Goal: Navigation & Orientation: Find specific page/section

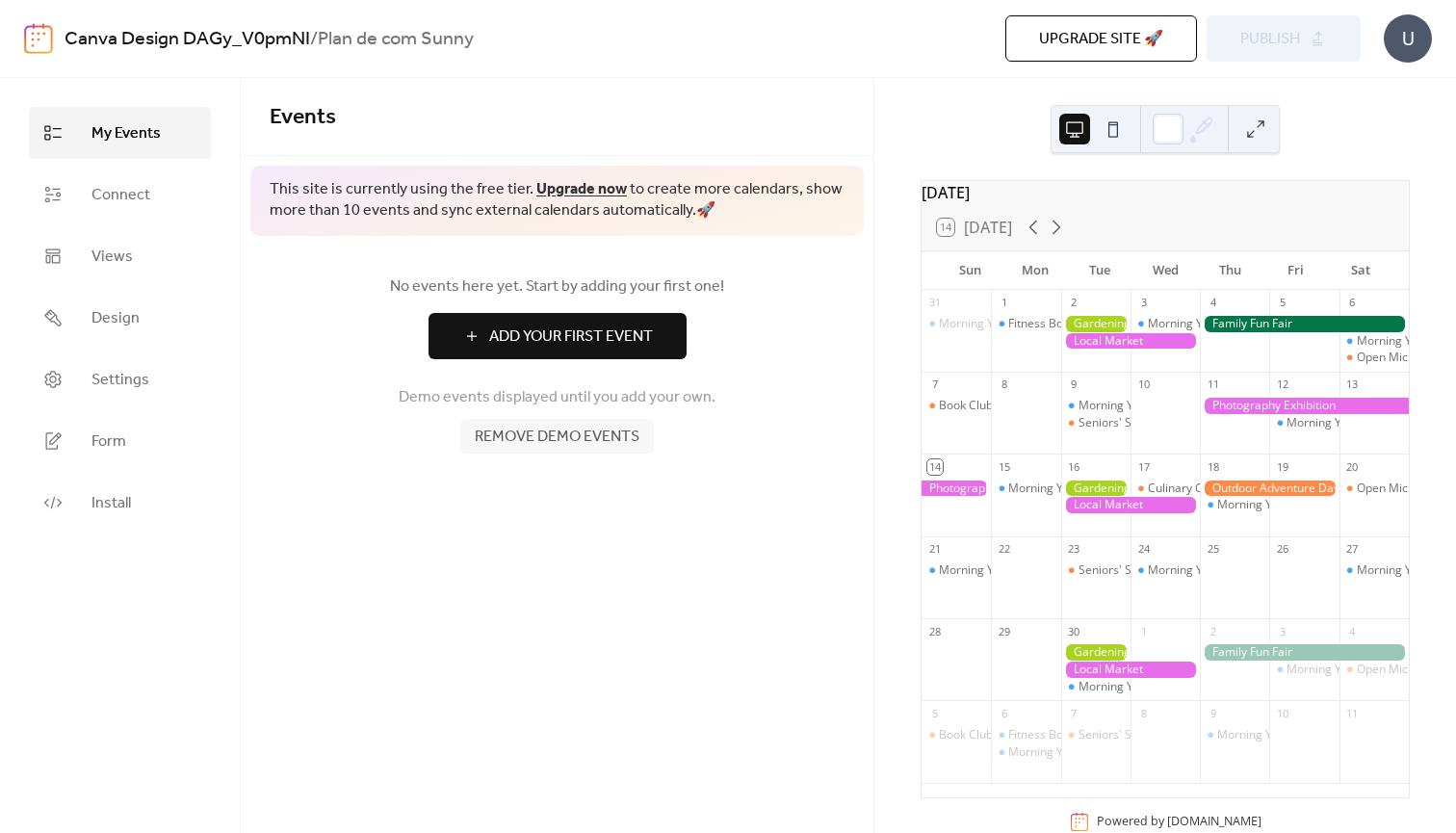
click at [1091, 453] on div "9 Morning Yoga Bliss Seniors' Social Tea" at bounding box center [1096, 412] width 69 height 82
click at [1124, 133] on button at bounding box center [1113, 128] width 30 height 30
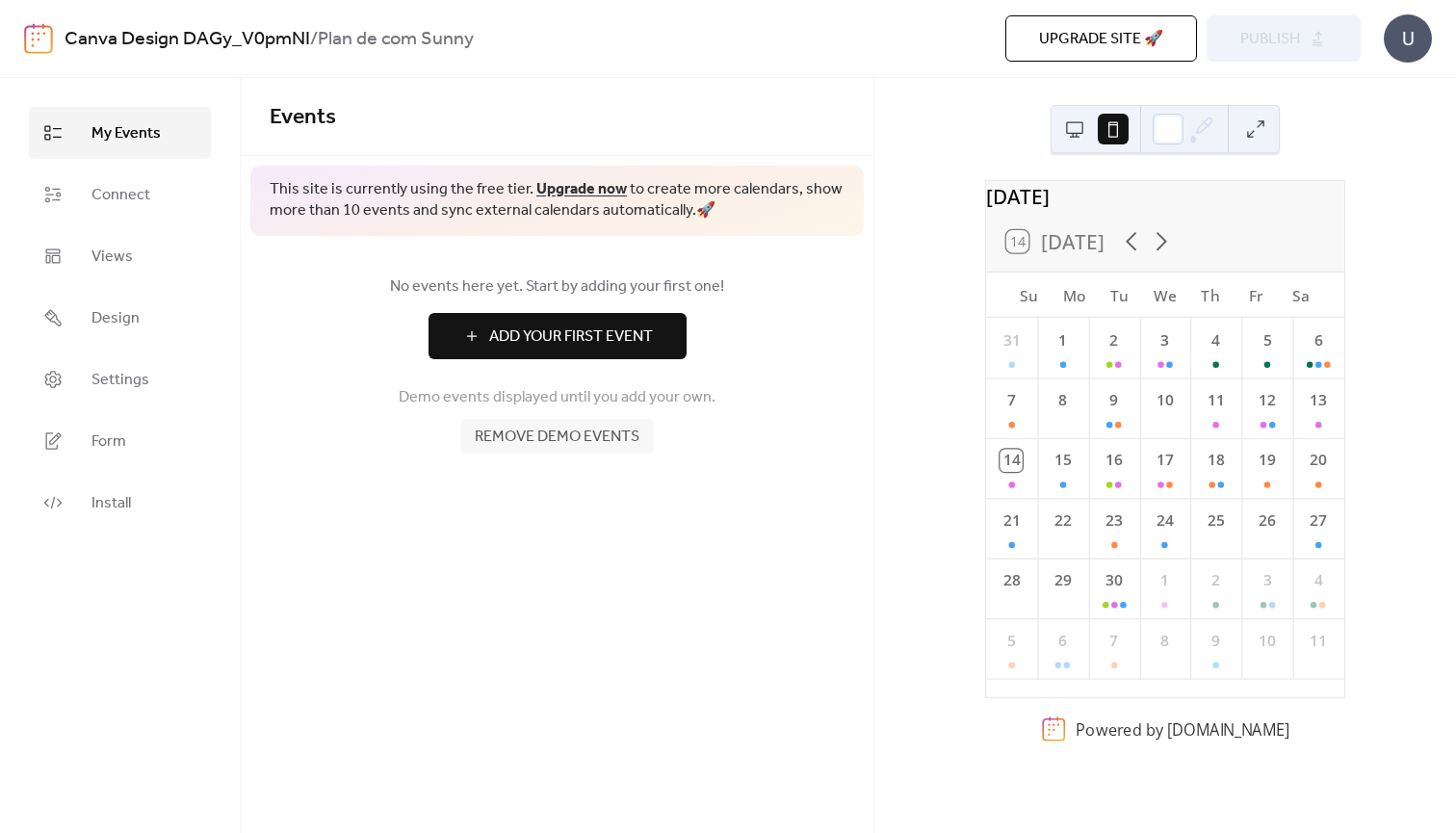
click at [1085, 126] on button at bounding box center [1074, 128] width 30 height 30
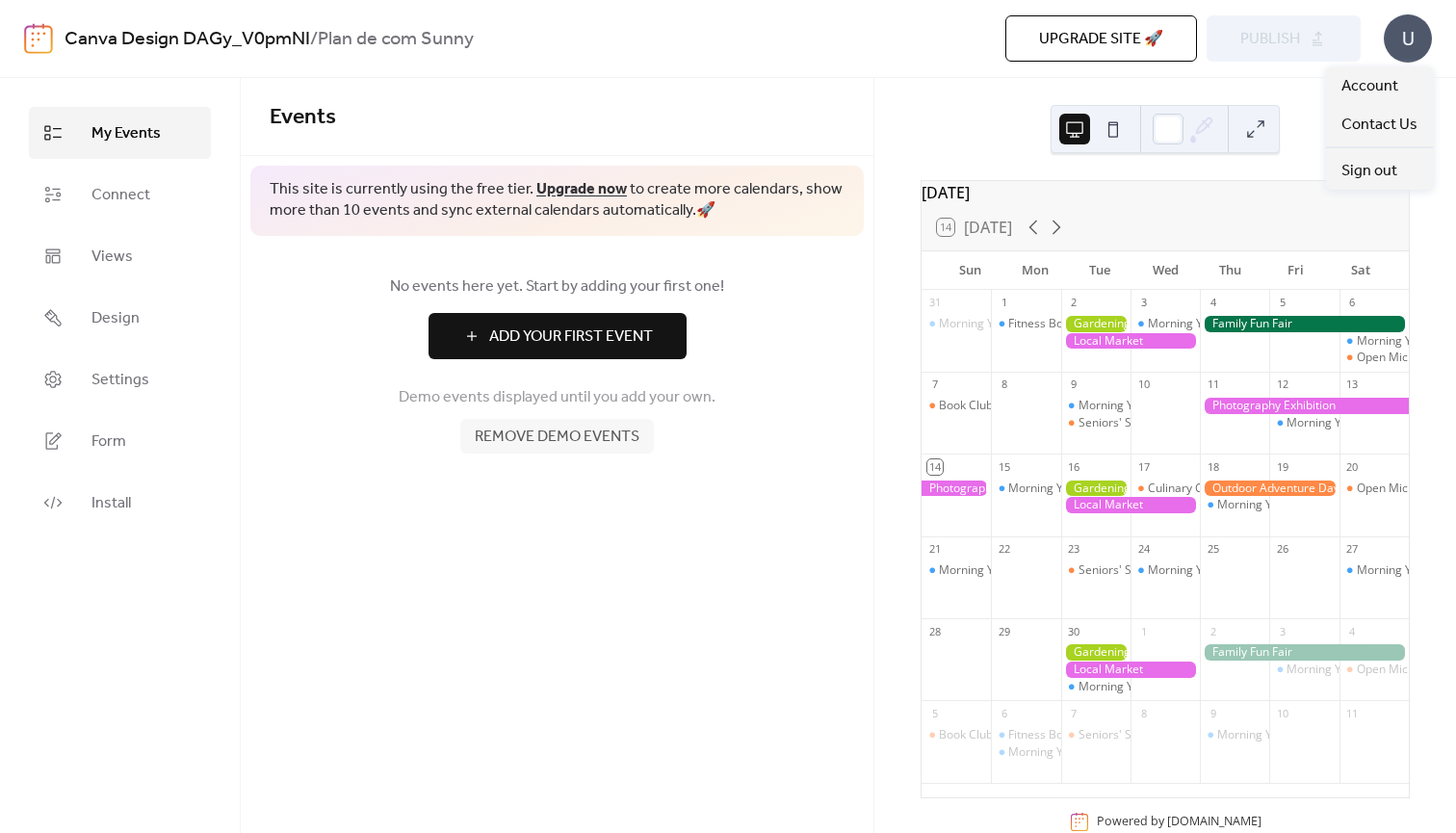
click at [1427, 29] on div "U" at bounding box center [1407, 38] width 48 height 48
click at [880, 97] on div "[DATE] 14 [DATE] Sun Mon Tue Wed Thu Fri Sat 31 Morning Yoga Bliss 1 Fitness Bo…" at bounding box center [1165, 454] width 581 height 754
click at [108, 289] on ul "My Events Connect Views Design Settings Form Install" at bounding box center [119, 318] width 182 height 422
click at [111, 302] on link "Design" at bounding box center [119, 318] width 182 height 52
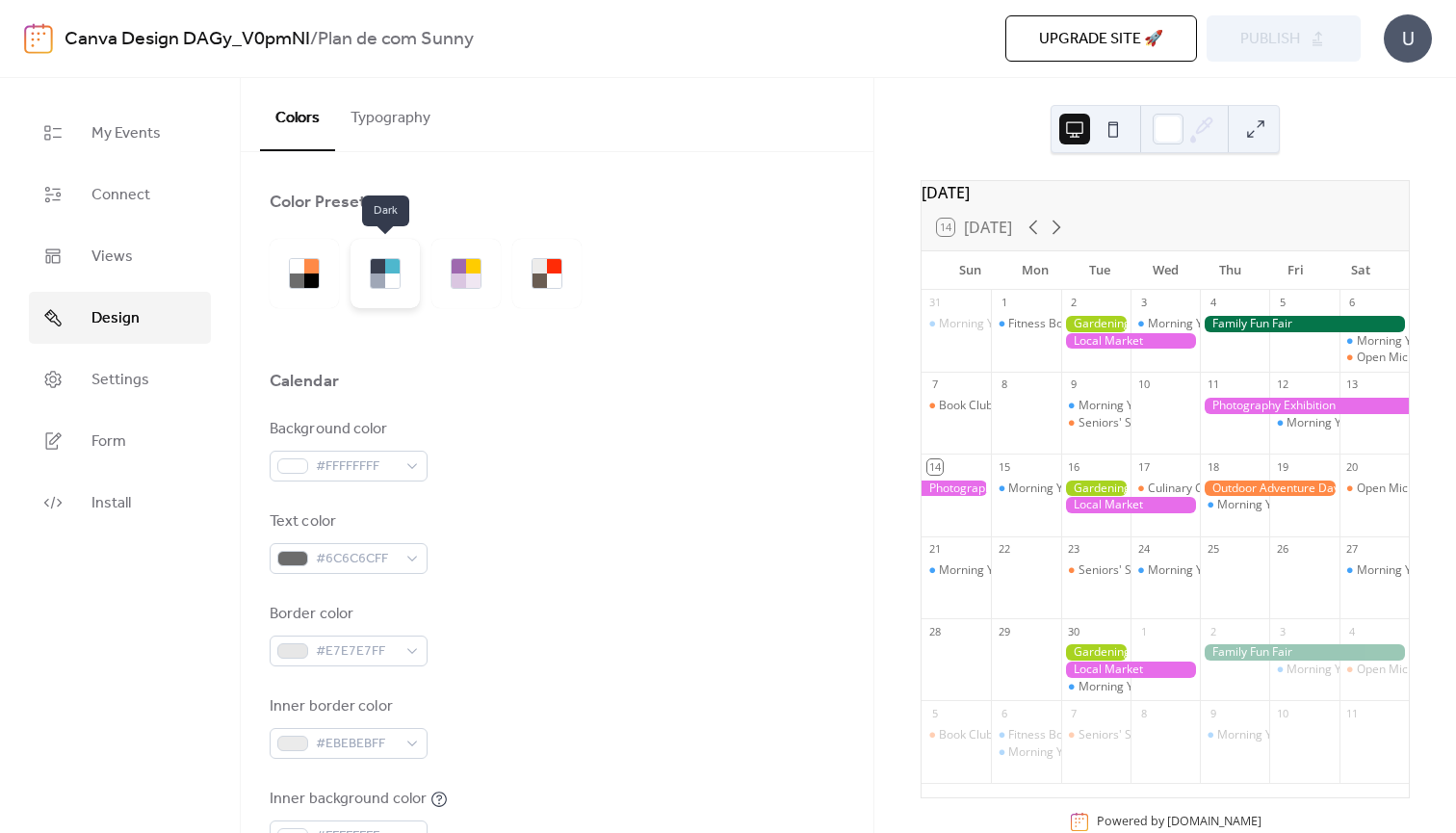
click at [419, 280] on div at bounding box center [385, 273] width 69 height 69
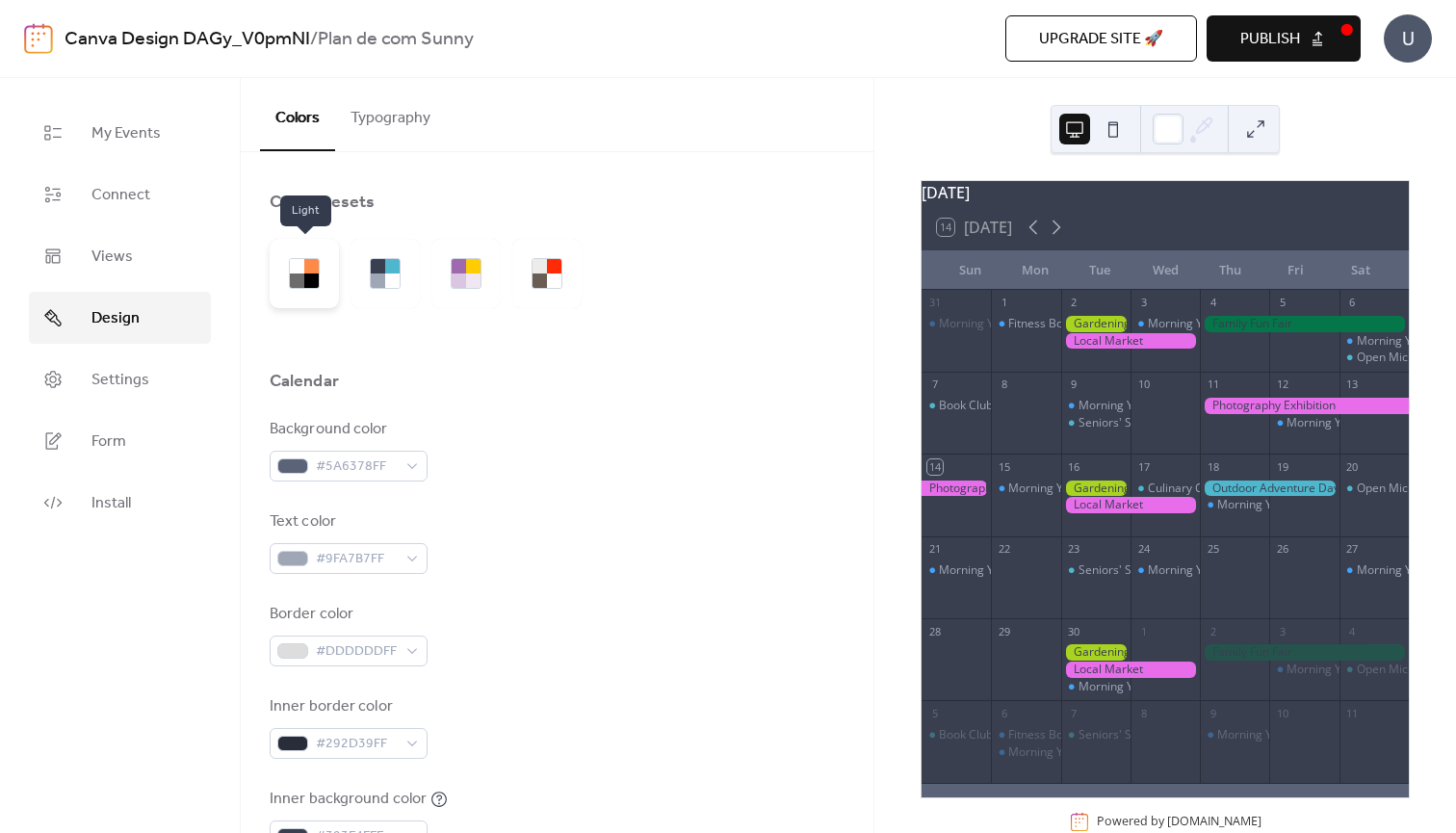
click at [315, 282] on div at bounding box center [311, 280] width 15 height 15
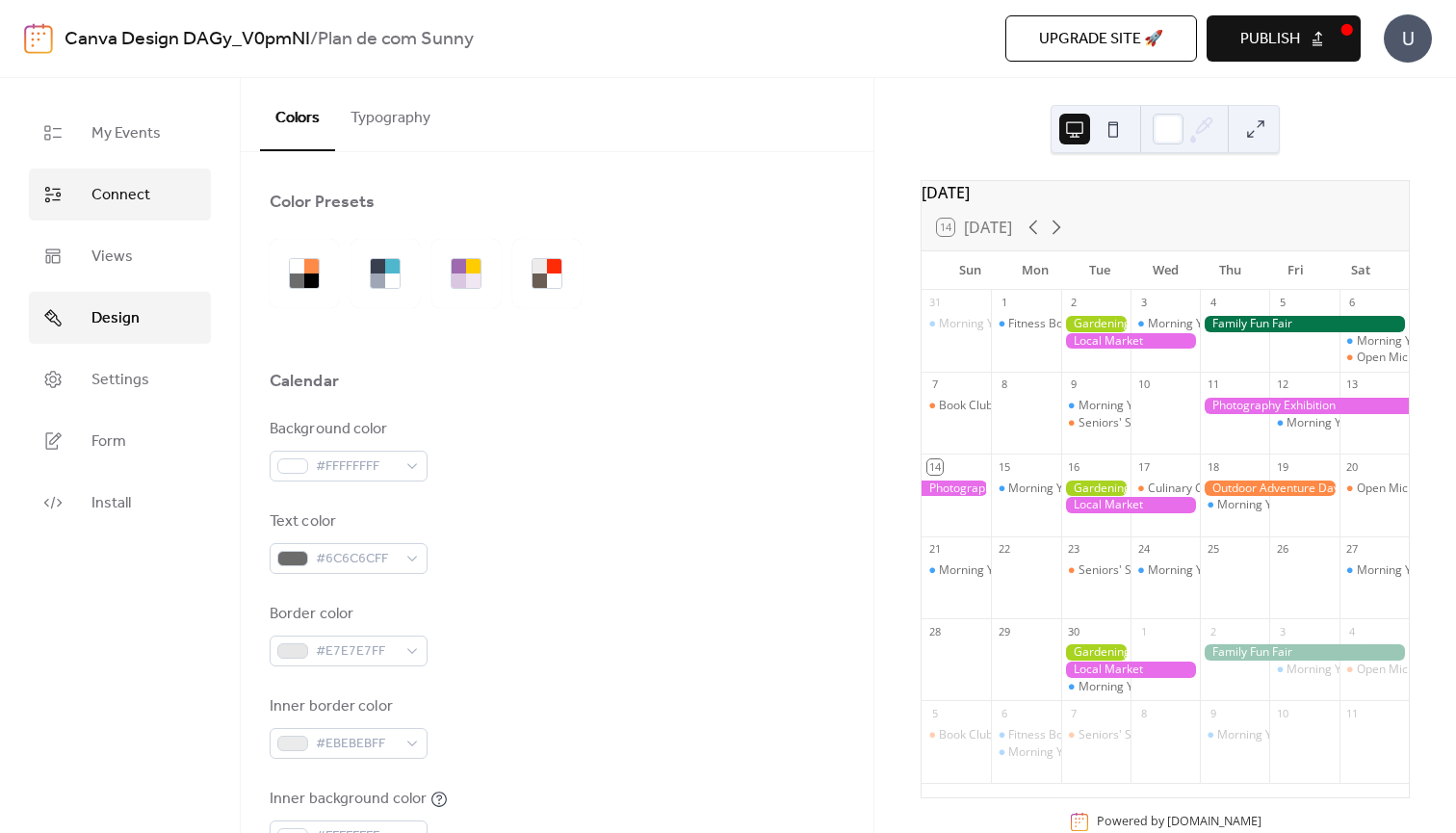
click at [135, 212] on link "Connect" at bounding box center [119, 194] width 182 height 52
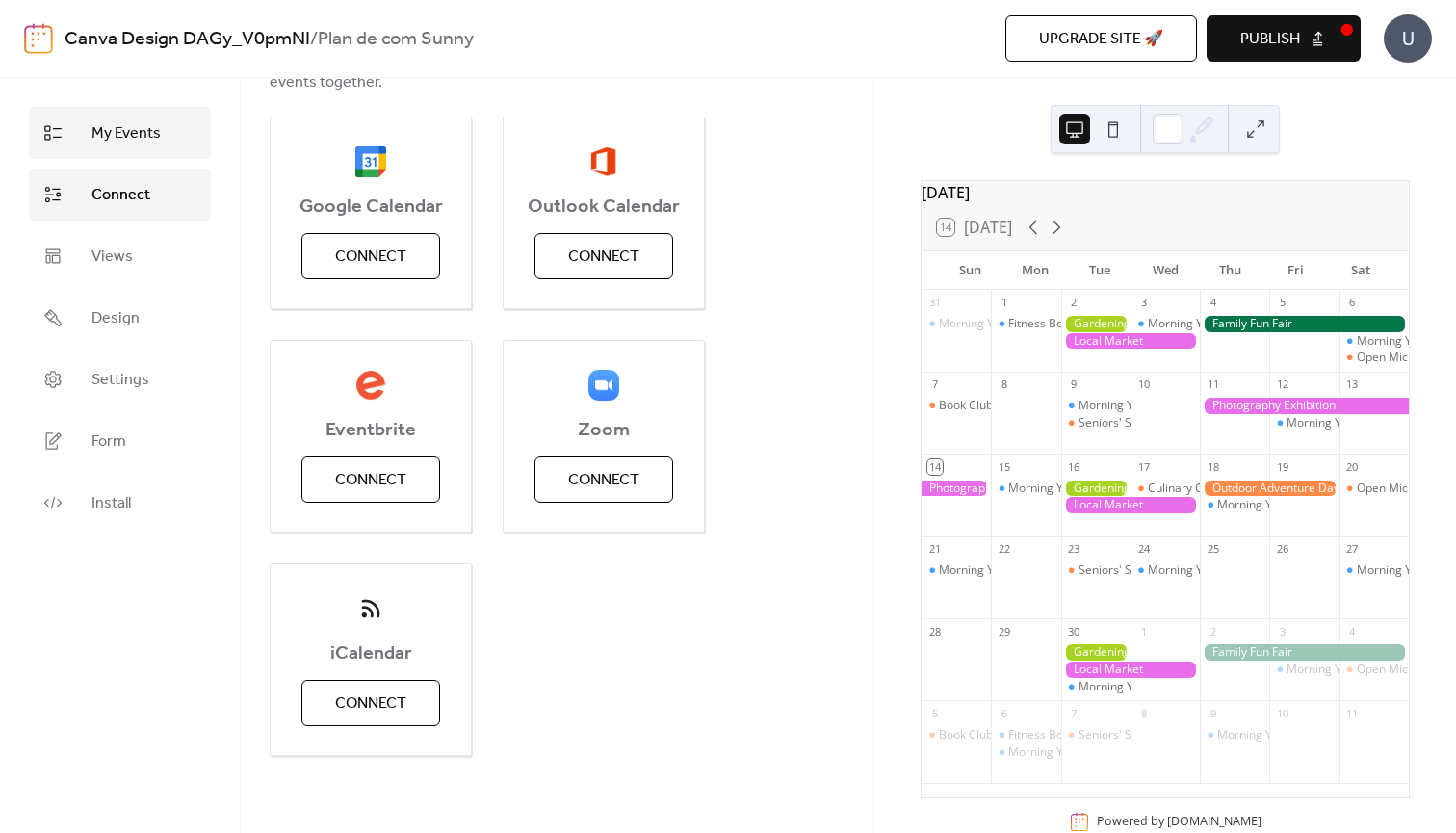
scroll to position [226, 0]
click at [169, 153] on link "My Events" at bounding box center [119, 133] width 182 height 52
